Goal: Find contact information: Obtain details needed to contact an individual or organization

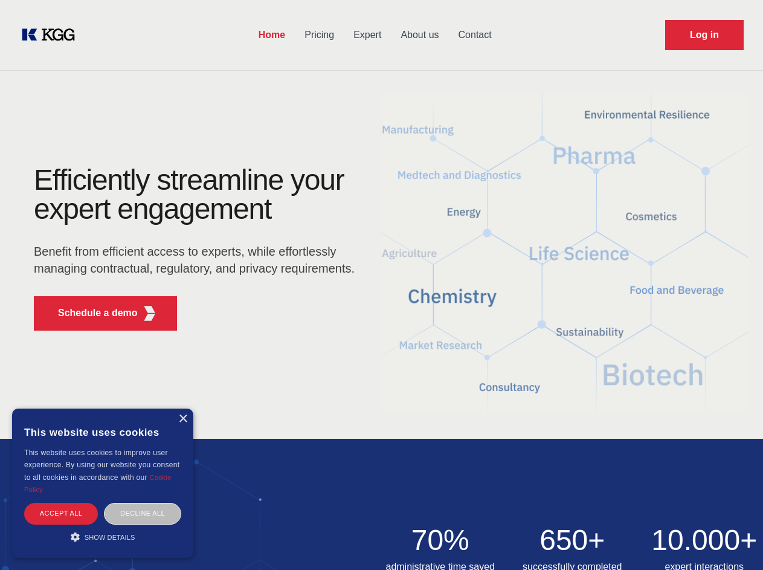
click at [381, 284] on div "Efficiently streamline your expert engagement Benefit from efficient access to …" at bounding box center [197, 253] width 367 height 175
click at [91, 313] on p "Schedule a demo" at bounding box center [98, 313] width 80 height 14
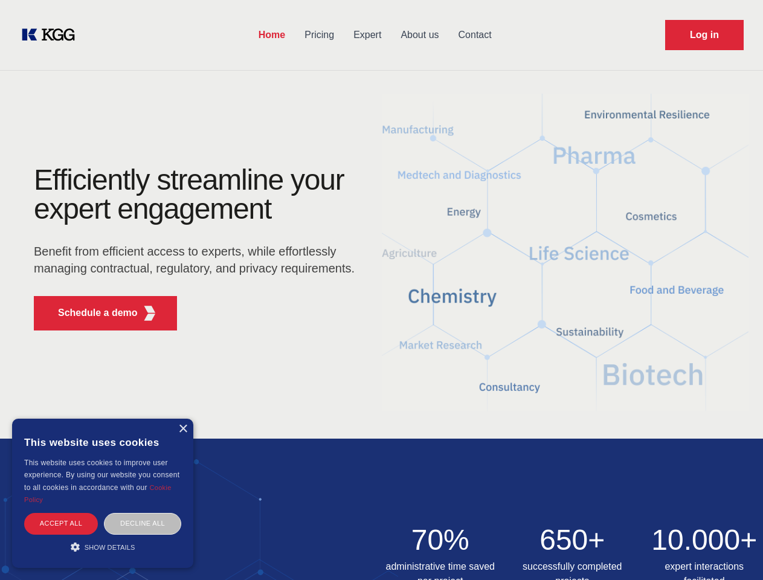
click at [182, 419] on div "× This website uses cookies This website uses cookies to improve user experienc…" at bounding box center [102, 493] width 181 height 149
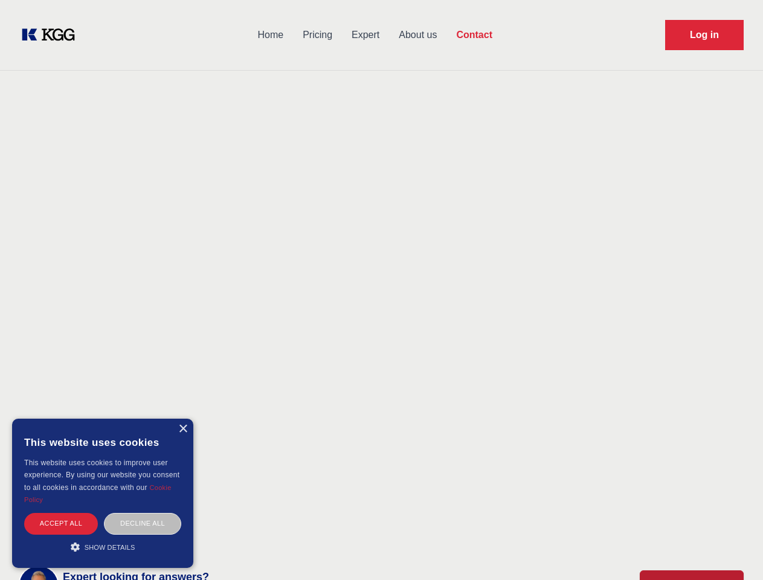
click at [61, 513] on div "Accept all" at bounding box center [61, 523] width 74 height 21
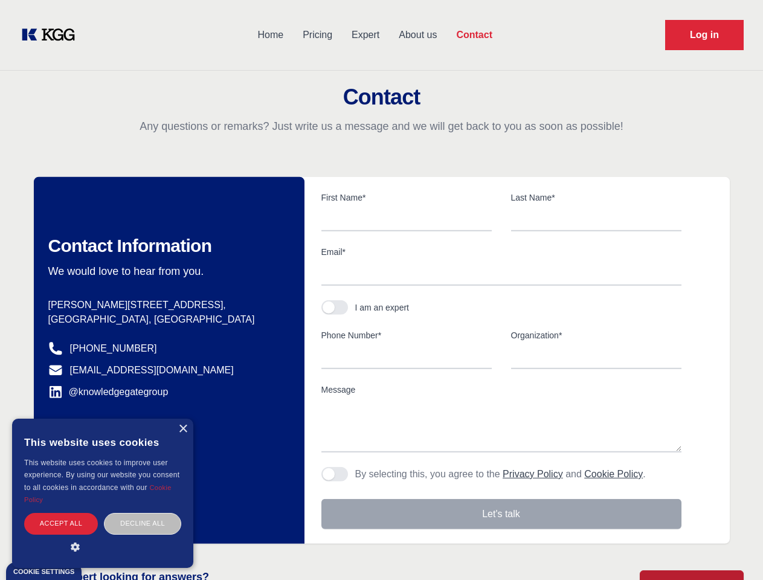
click at [143, 513] on div "Contact Information We would love to hear from you. Postal address [PERSON_NAME…" at bounding box center [169, 360] width 271 height 367
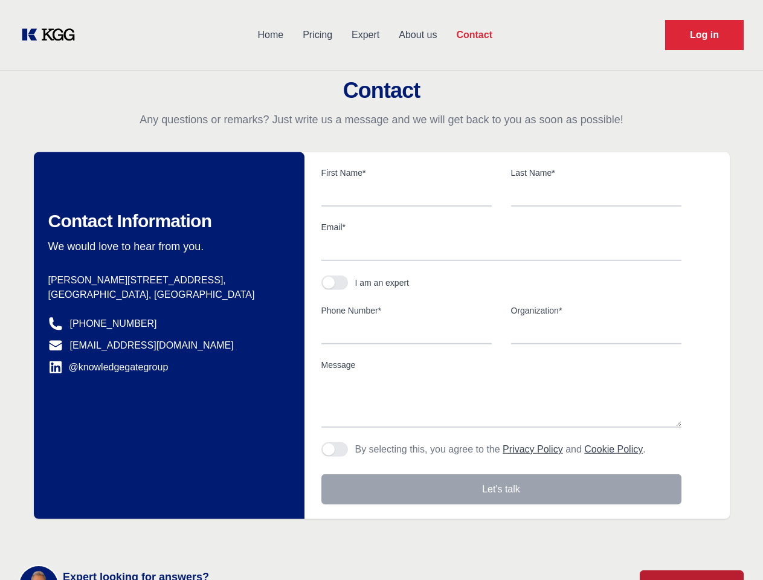
click at [103, 536] on main "Contact Any questions or remarks? Just write us a message and we will get back …" at bounding box center [381, 314] width 763 height 629
